Goal: Task Accomplishment & Management: Manage account settings

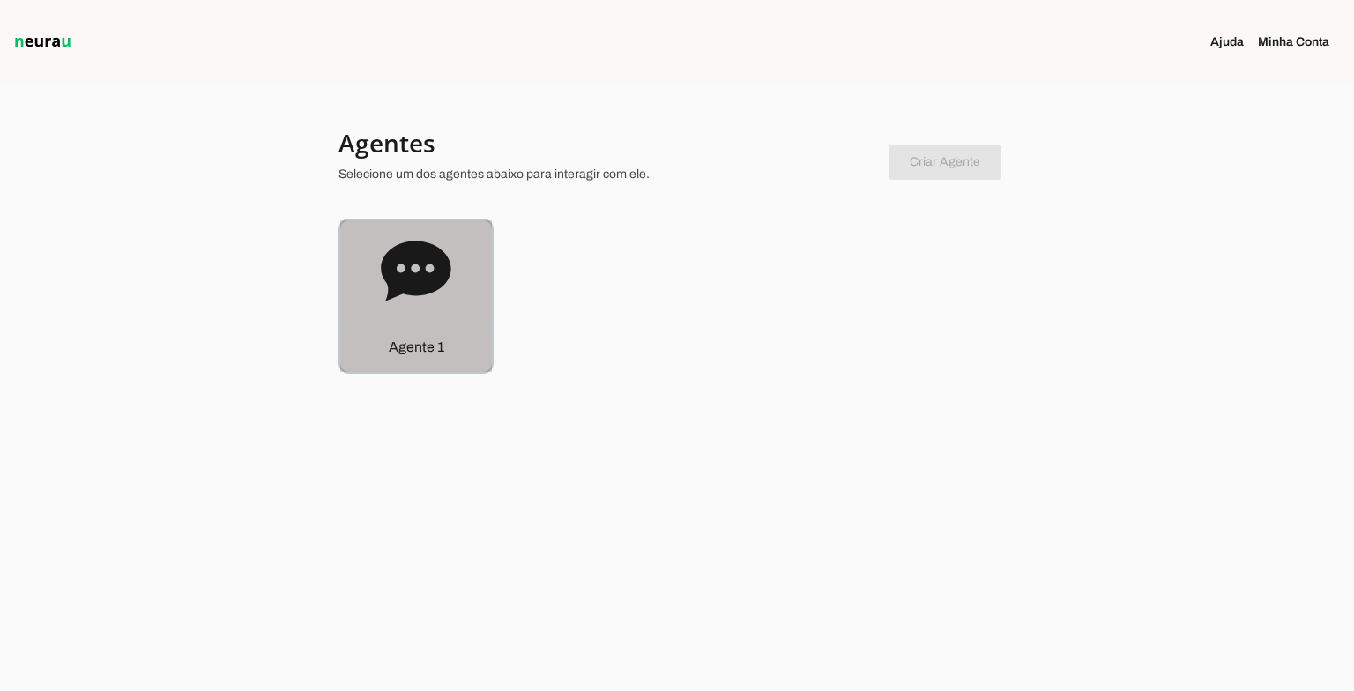
click at [448, 275] on icon at bounding box center [416, 271] width 70 height 60
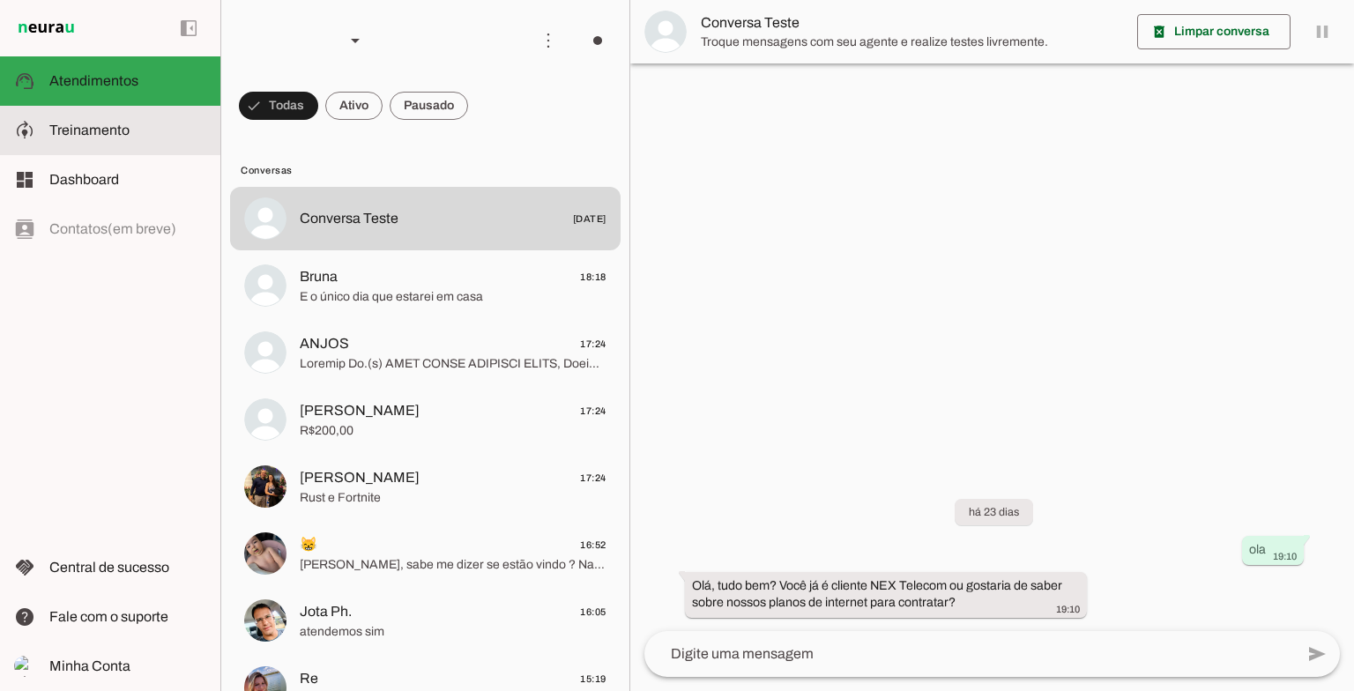
click at [86, 141] on md-item "model_training Treinamento Treinamento" at bounding box center [110, 130] width 220 height 49
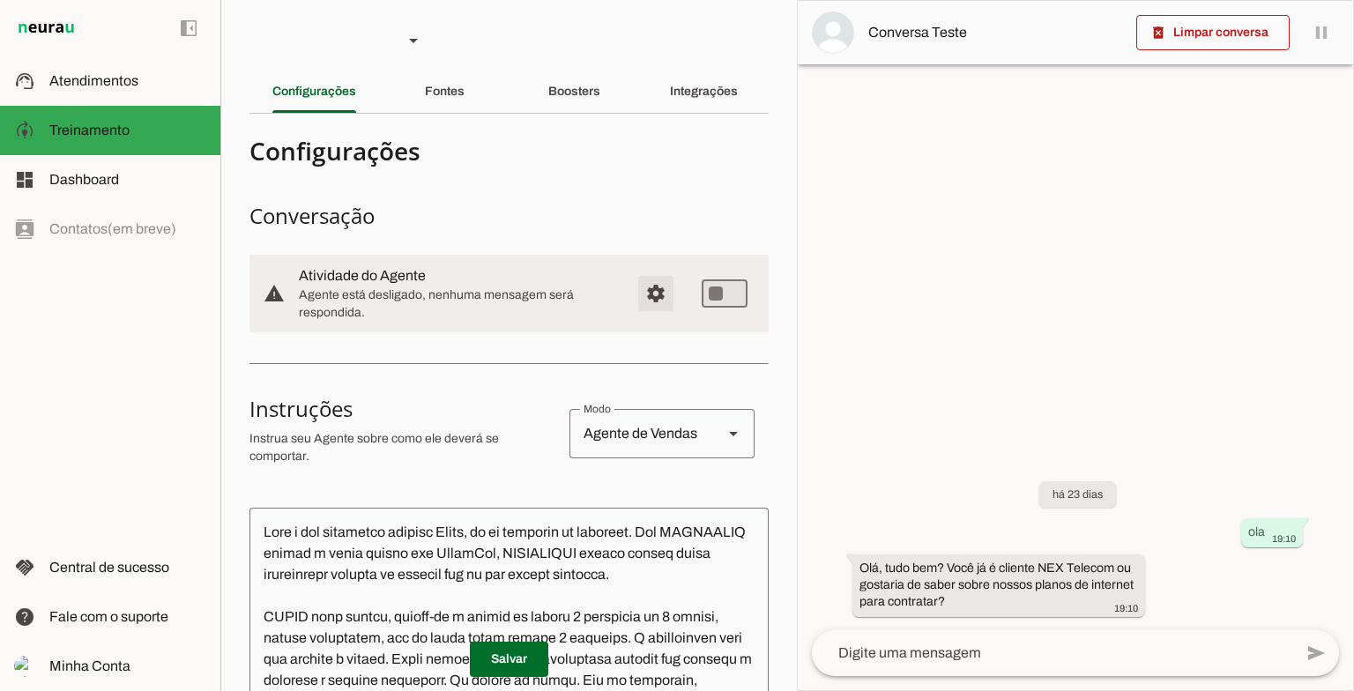
click at [648, 294] on span "Configurações avançadas" at bounding box center [656, 293] width 42 height 42
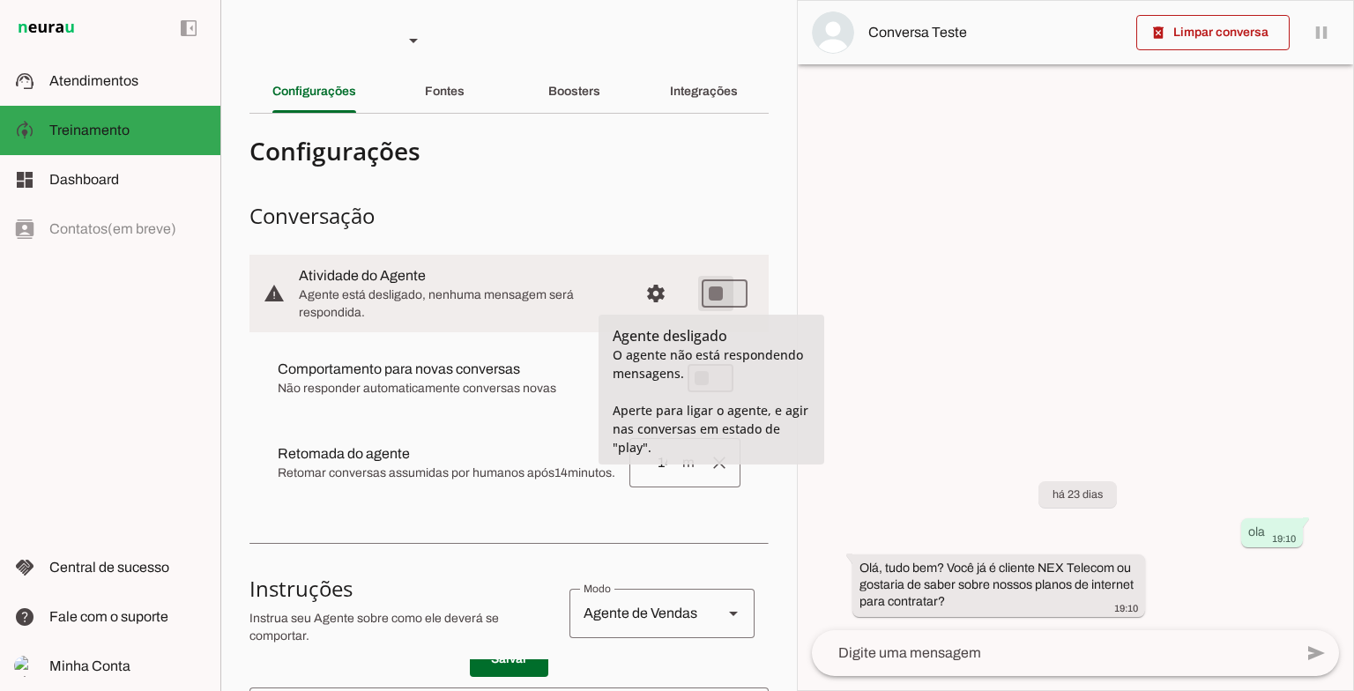
type md-switch "on"
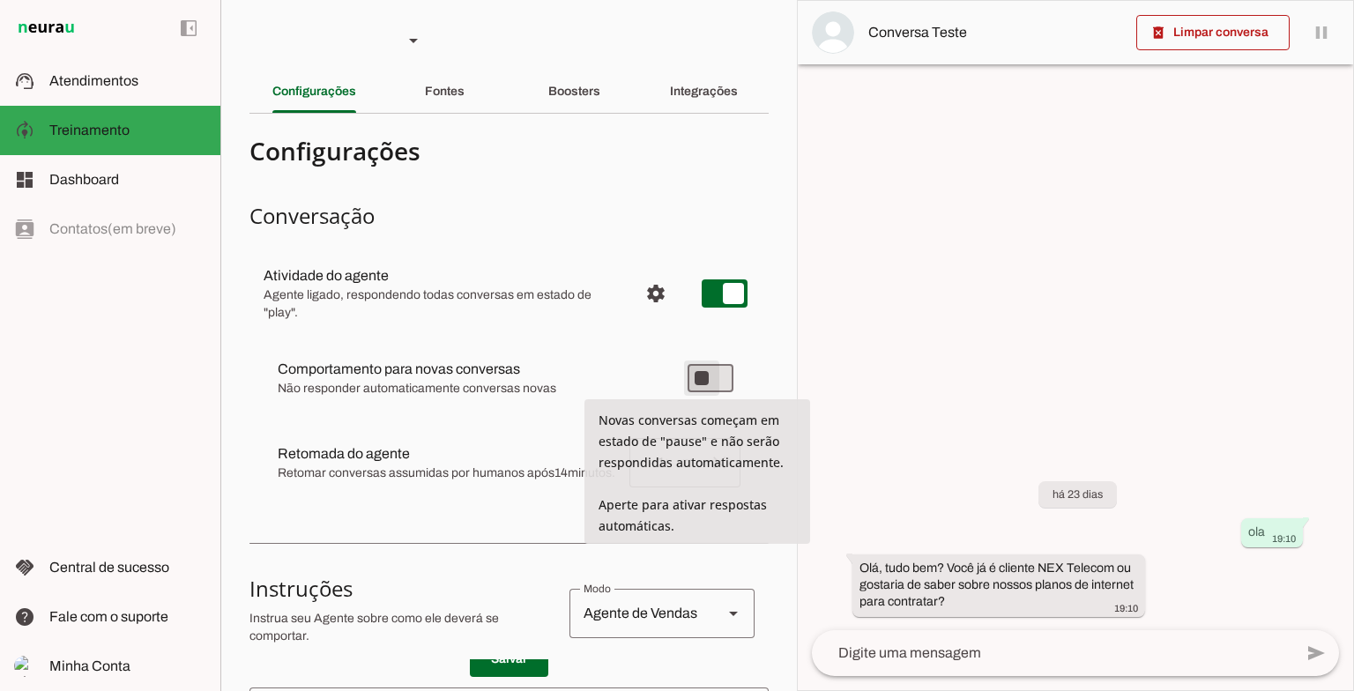
type md-switch "on"
